Goal: Task Accomplishment & Management: Use online tool/utility

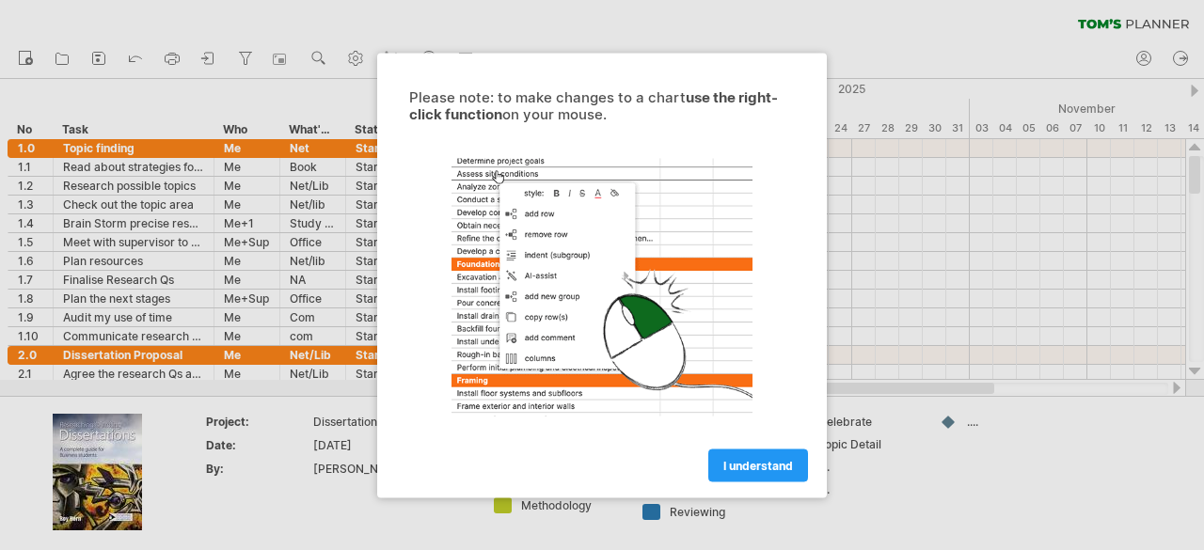
click at [766, 476] on link "I understand" at bounding box center [758, 465] width 100 height 33
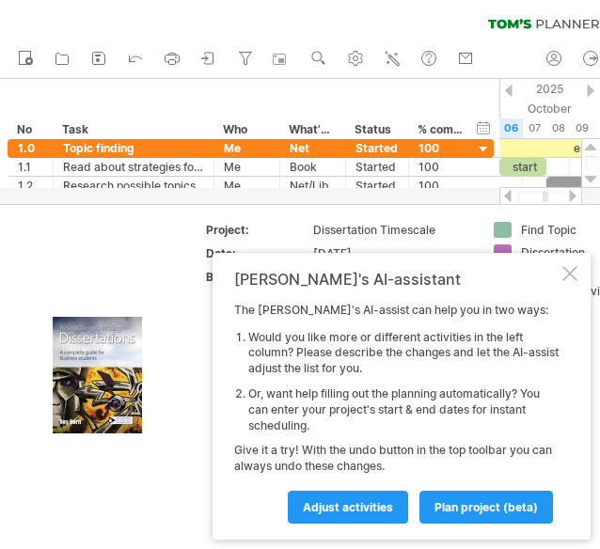
click at [567, 277] on div at bounding box center [569, 273] width 15 height 15
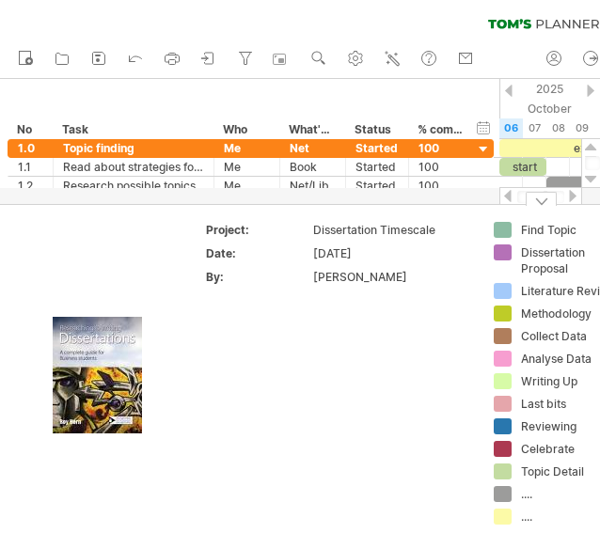
click at [536, 197] on div at bounding box center [541, 199] width 31 height 14
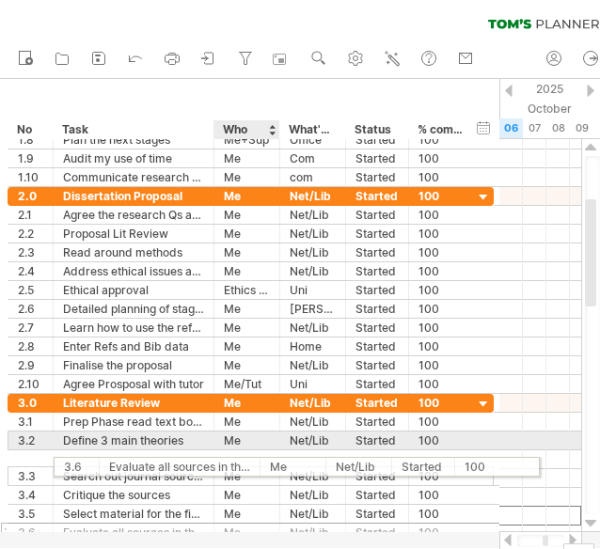
drag, startPoint x: 151, startPoint y: 501, endPoint x: 240, endPoint y: 456, distance: 99.3
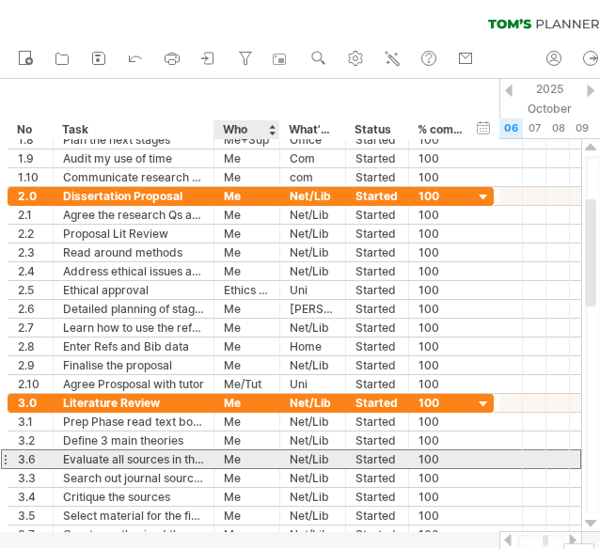
click at [240, 456] on div "Me" at bounding box center [247, 459] width 46 height 18
type input "*****"
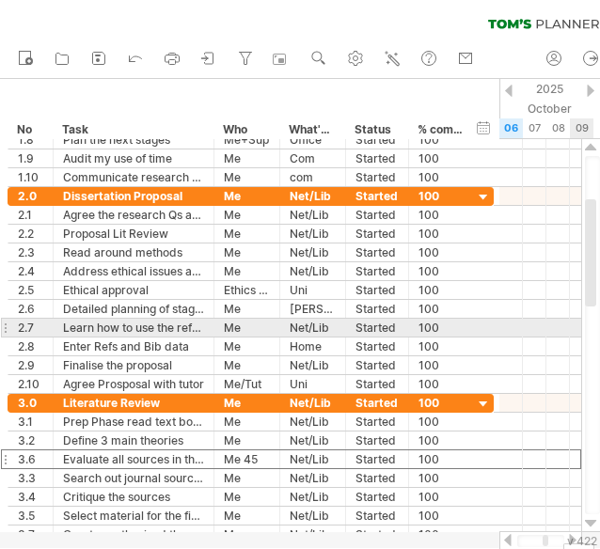
click at [585, 321] on div at bounding box center [592, 335] width 15 height 358
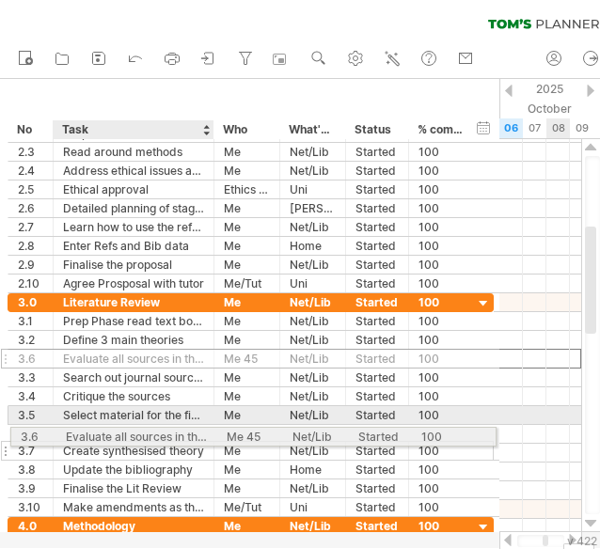
drag, startPoint x: 112, startPoint y: 356, endPoint x: 109, endPoint y: 434, distance: 77.2
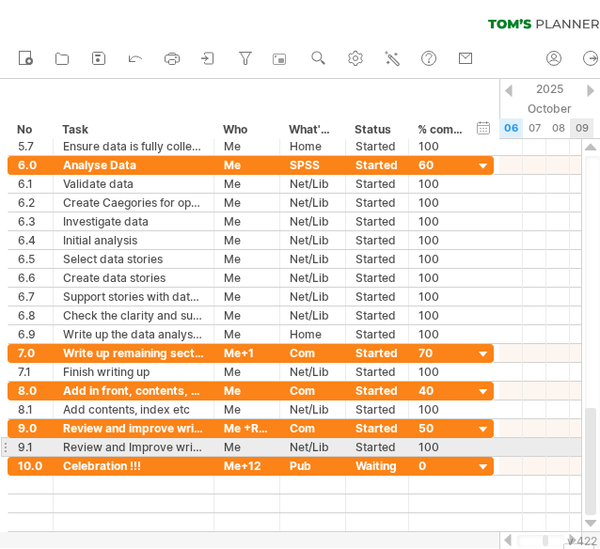
click at [579, 445] on div at bounding box center [540, 447] width 82 height 19
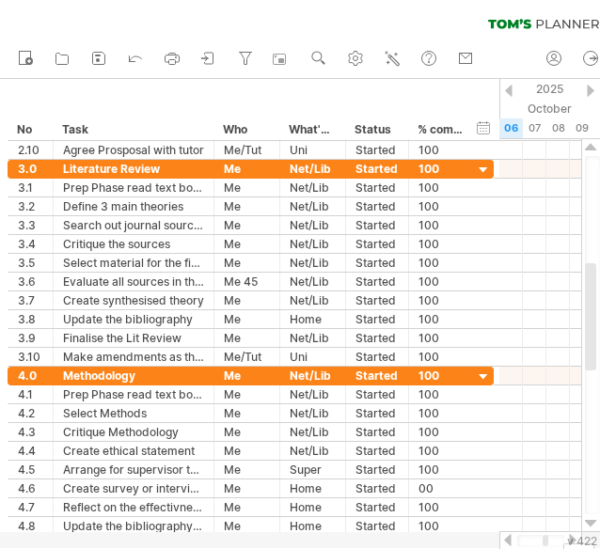
drag, startPoint x: 591, startPoint y: 443, endPoint x: 600, endPoint y: 298, distance: 145.1
click at [600, 298] on html "progress(100%) Trying to reach [DOMAIN_NAME] Connected again... 0% clear filter…" at bounding box center [300, 276] width 600 height 553
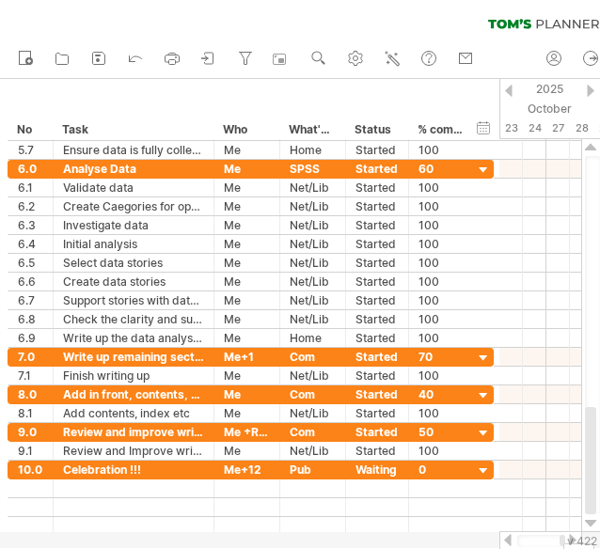
drag, startPoint x: 545, startPoint y: 541, endPoint x: 574, endPoint y: 534, distance: 29.9
click at [574, 534] on div at bounding box center [540, 540] width 83 height 19
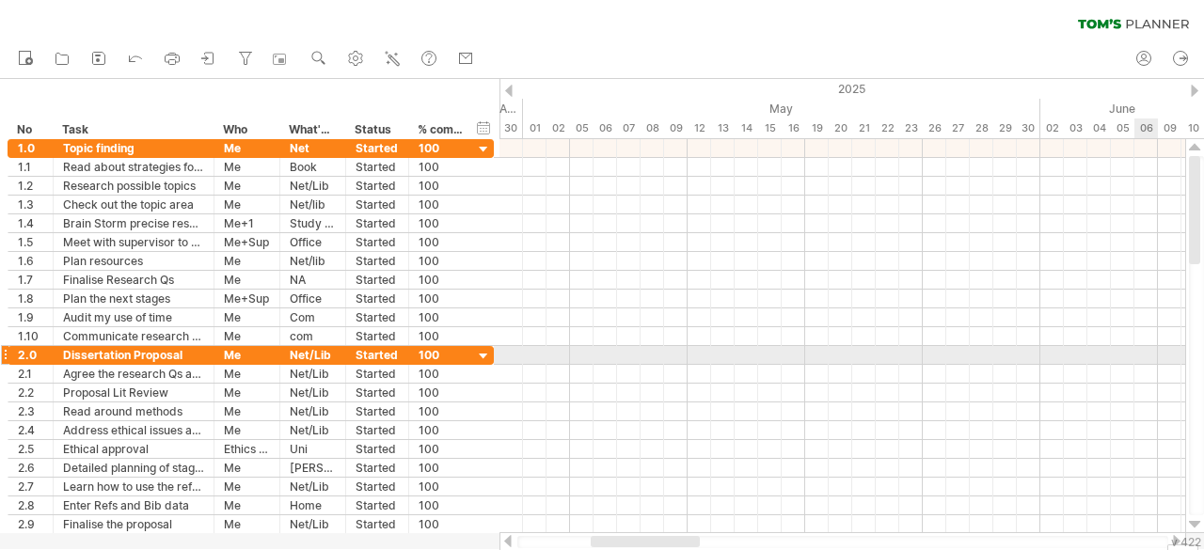
drag, startPoint x: 1203, startPoint y: 190, endPoint x: 1155, endPoint y: 384, distance: 199.6
click at [1155, 384] on div "Trying to reach [DOMAIN_NAME] Connected again... 0% clear filter new *" at bounding box center [602, 275] width 1204 height 550
